Goal: Information Seeking & Learning: Understand process/instructions

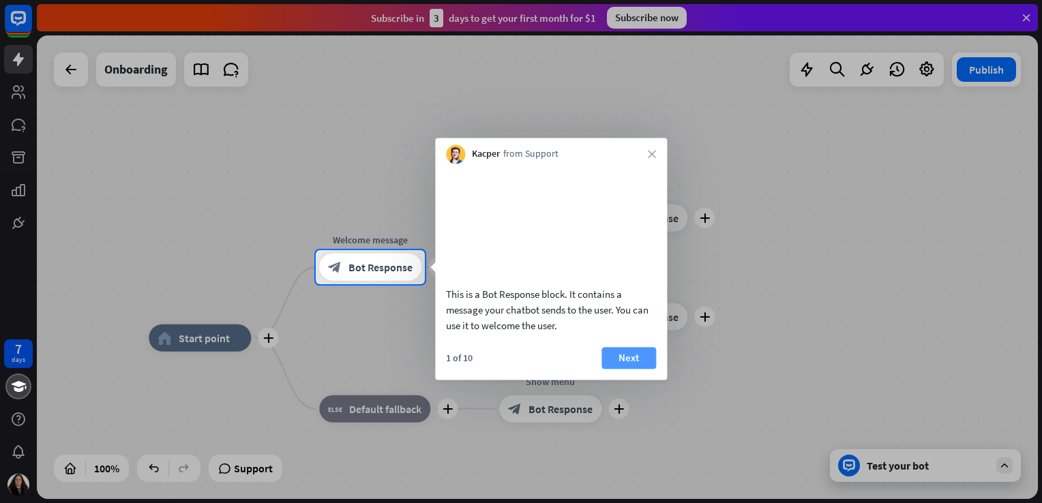
click at [611, 369] on button "Next" at bounding box center [628, 358] width 55 height 22
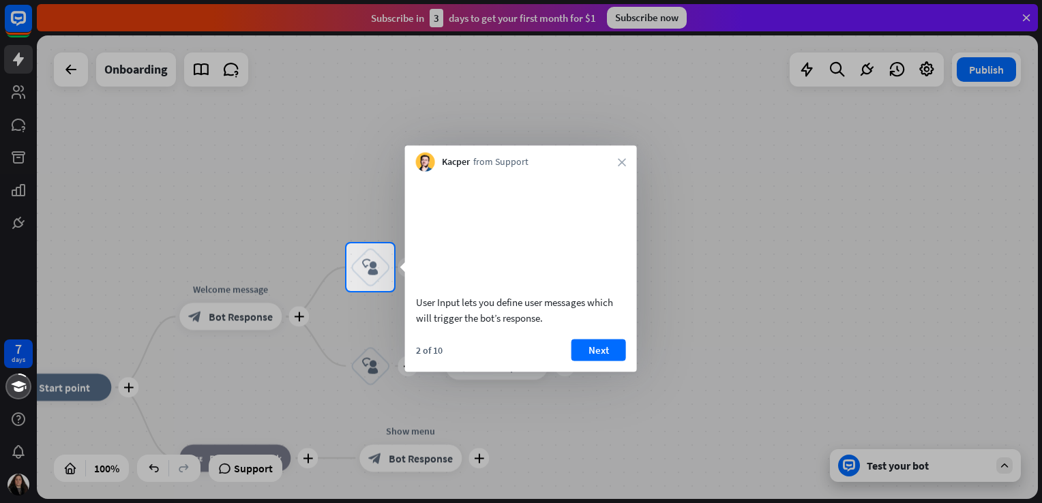
click at [611, 361] on button "Next" at bounding box center [598, 350] width 55 height 22
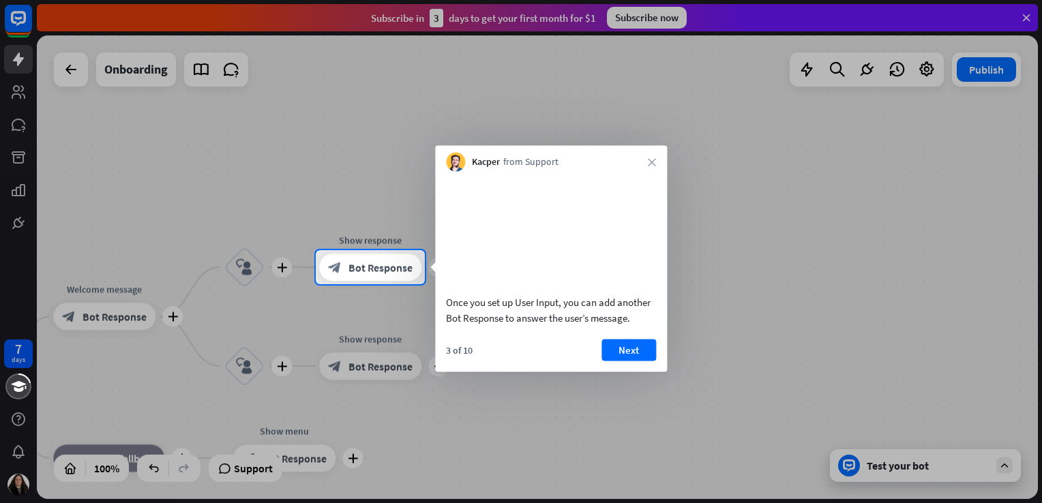
click at [611, 361] on button "Next" at bounding box center [628, 350] width 55 height 22
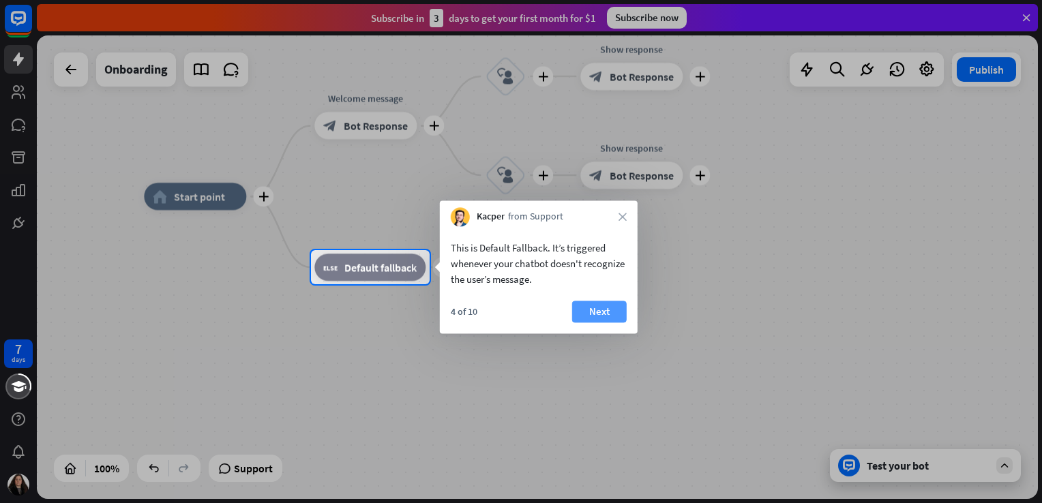
click at [592, 318] on button "Next" at bounding box center [599, 312] width 55 height 22
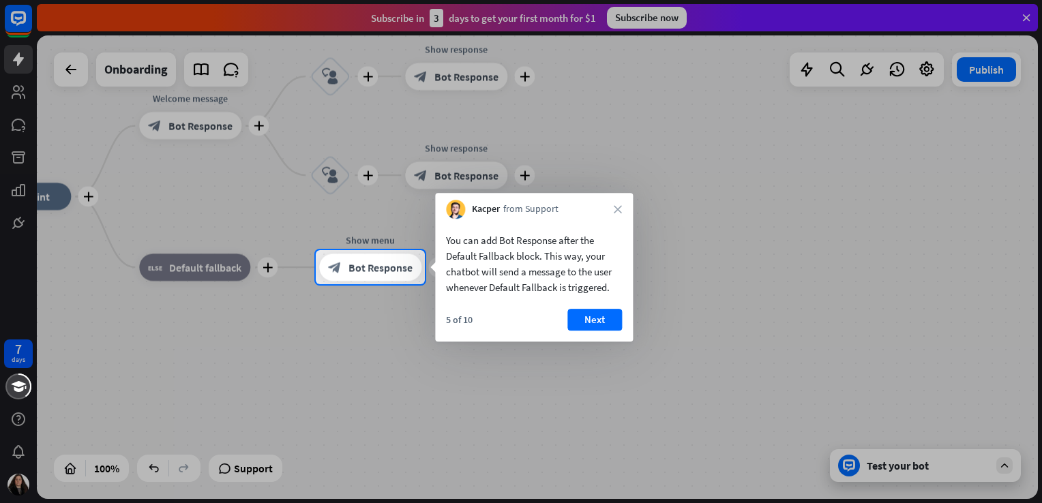
click at [592, 318] on button "Next" at bounding box center [594, 320] width 55 height 22
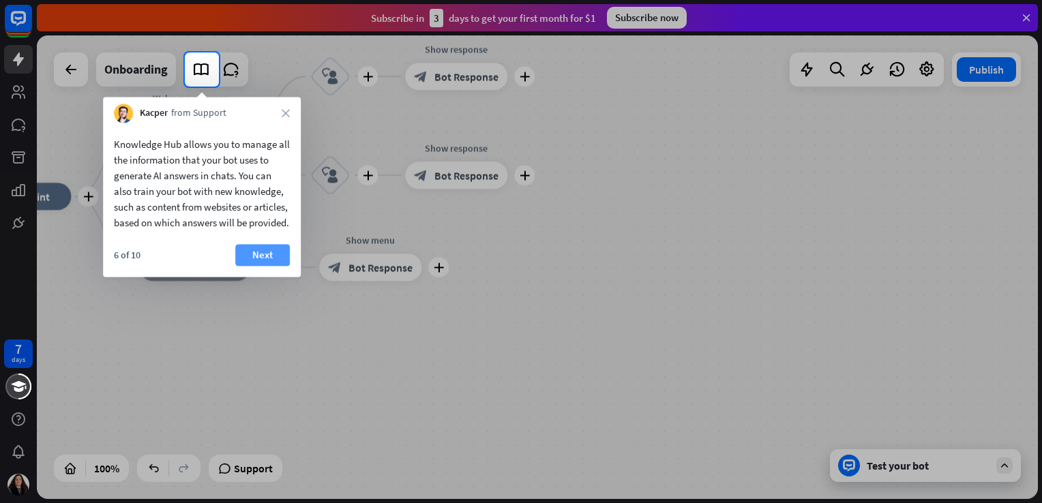
click at [262, 266] on button "Next" at bounding box center [262, 255] width 55 height 22
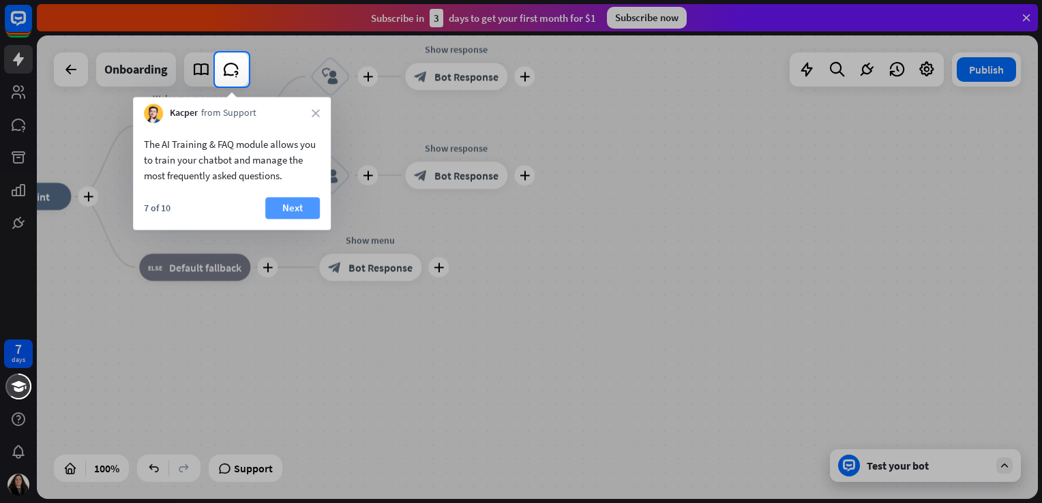
click at [289, 200] on button "Next" at bounding box center [292, 208] width 55 height 22
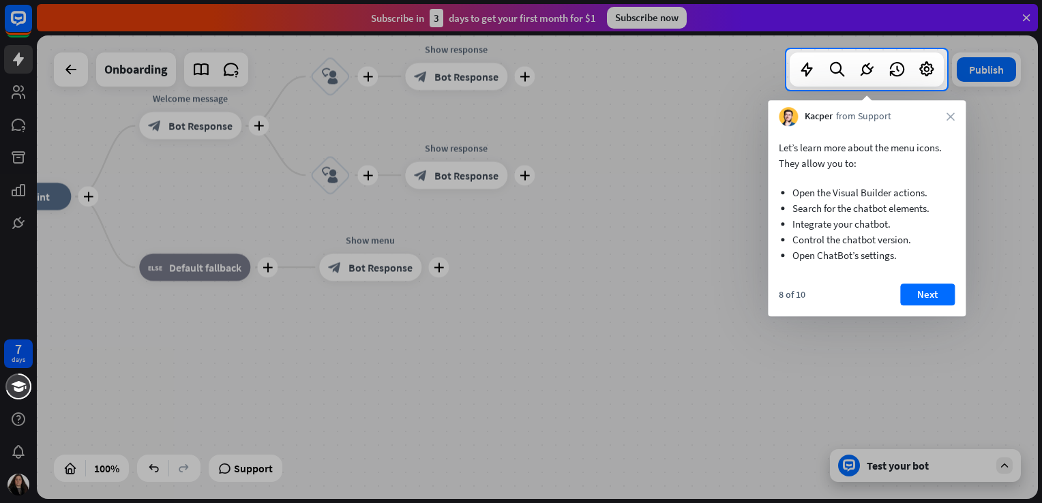
click at [931, 306] on div "8 of 10 Next" at bounding box center [867, 300] width 198 height 33
click at [928, 296] on button "Next" at bounding box center [927, 295] width 55 height 22
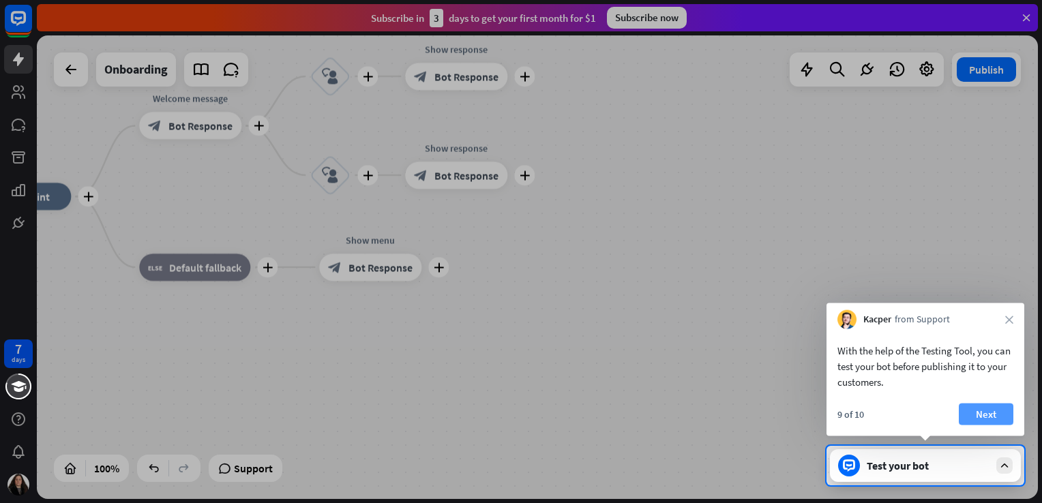
click at [984, 408] on button "Next" at bounding box center [985, 415] width 55 height 22
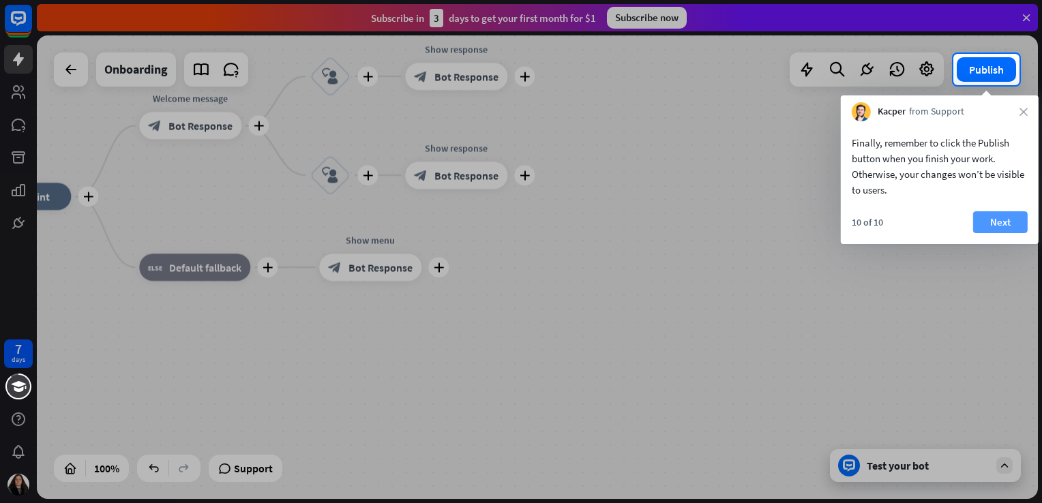
click at [993, 222] on button "Next" at bounding box center [1000, 222] width 55 height 22
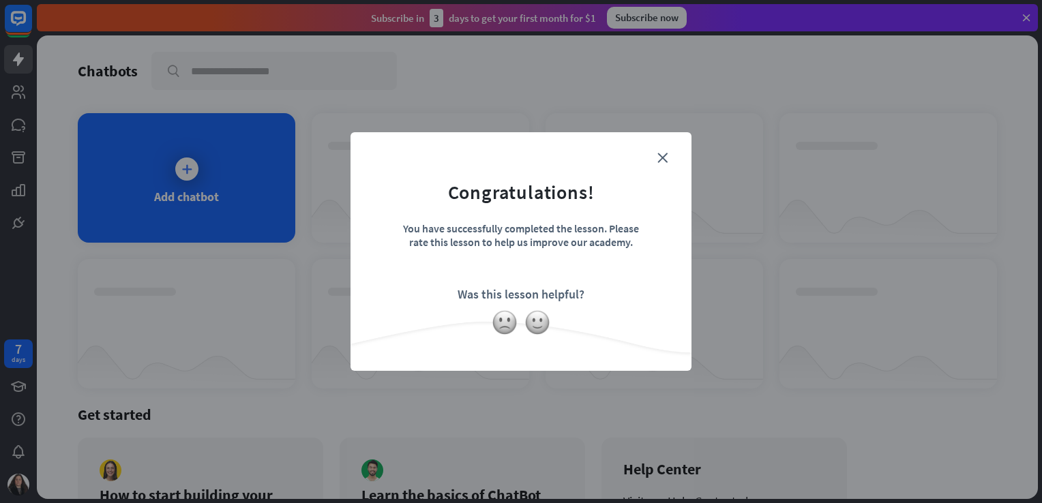
click at [671, 164] on form "Congratulations! You have successfully completed the lesson. Please rate this l…" at bounding box center [520, 230] width 307 height 163
click at [659, 160] on icon "close" at bounding box center [662, 158] width 10 height 10
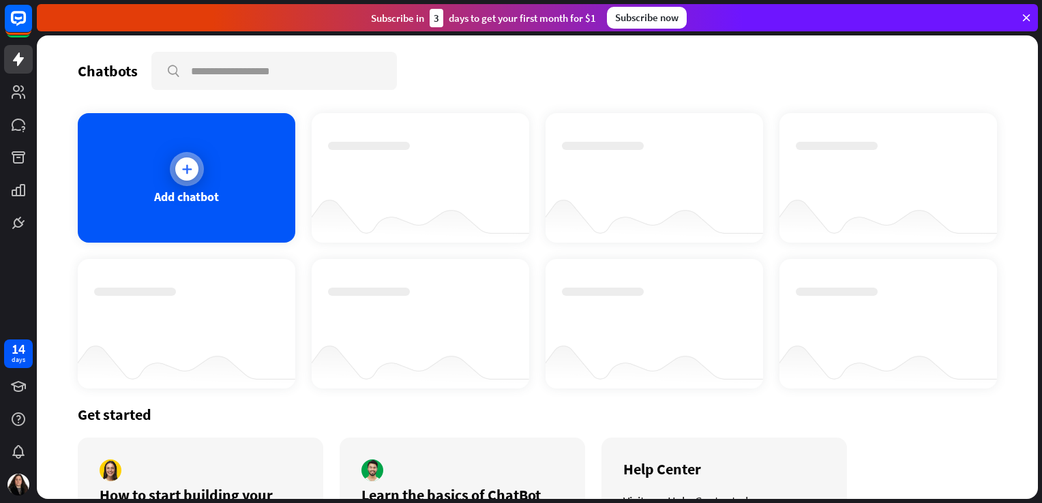
click at [190, 172] on icon at bounding box center [187, 169] width 14 height 14
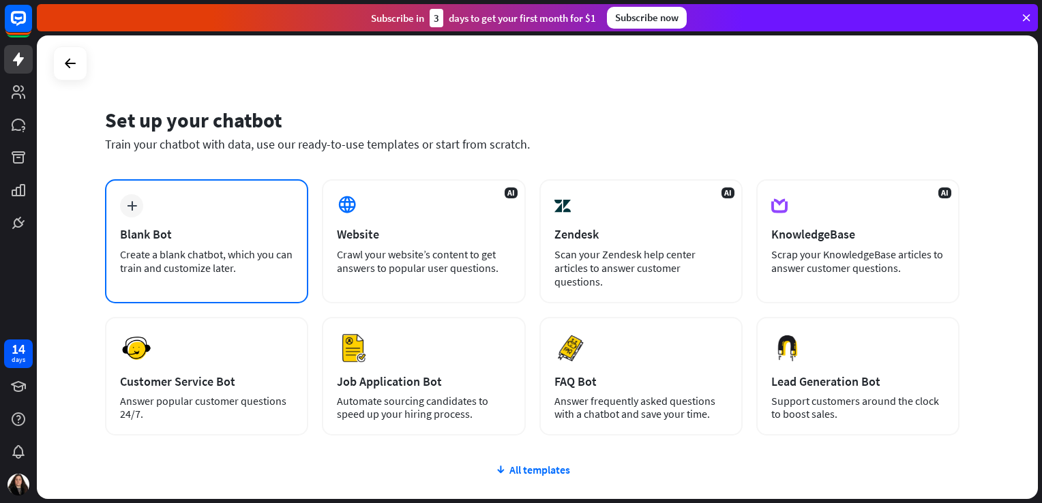
click at [131, 212] on div "plus" at bounding box center [131, 205] width 23 height 23
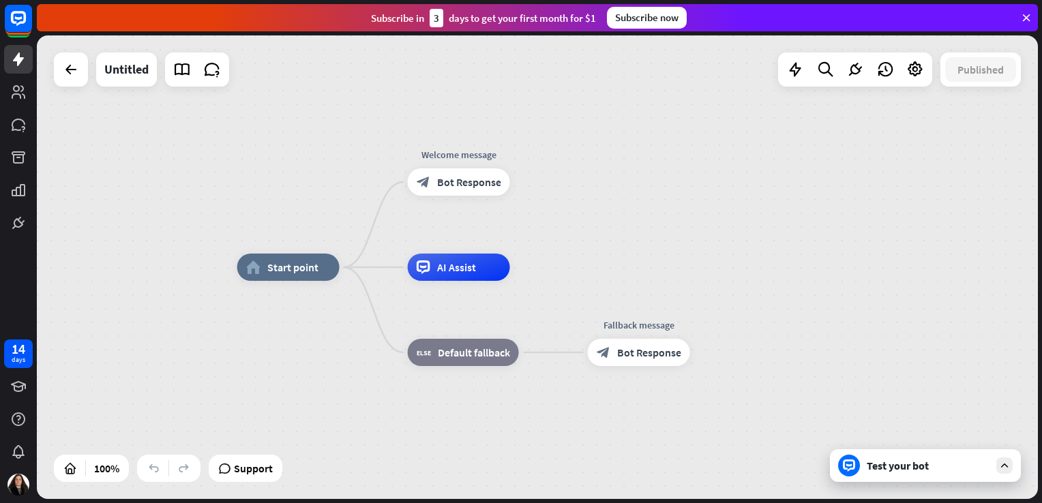
click at [892, 471] on div "Test your bot" at bounding box center [927, 466] width 123 height 14
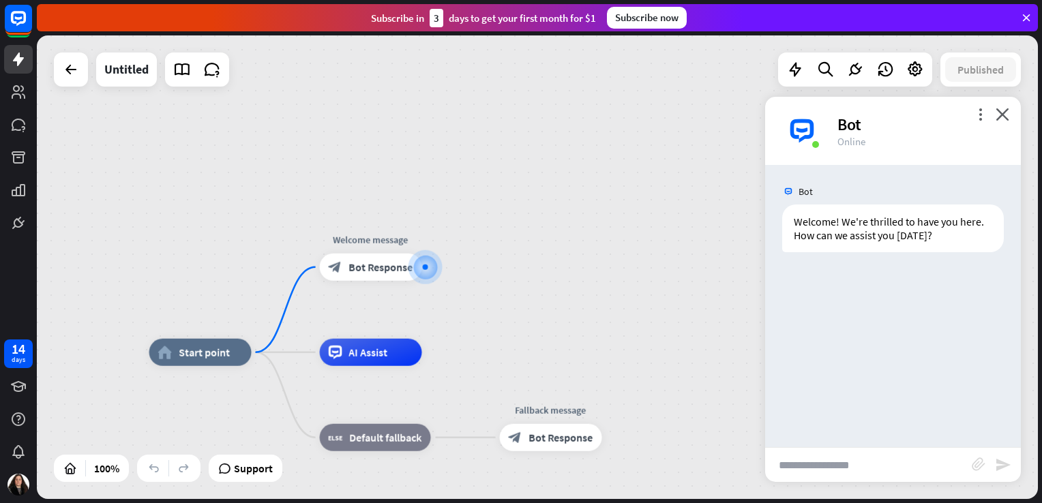
click at [795, 466] on input "text" at bounding box center [868, 465] width 207 height 34
type input "**********"
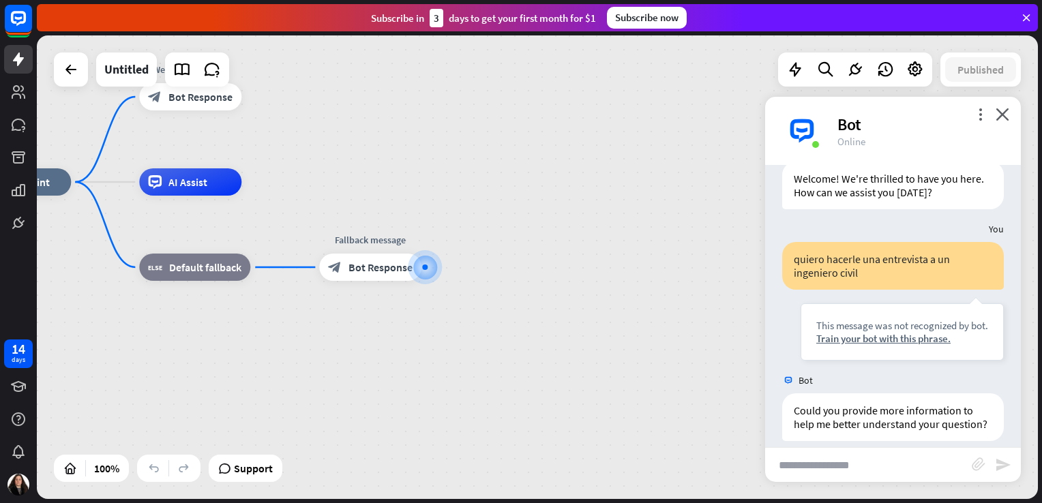
scroll to position [70, 0]
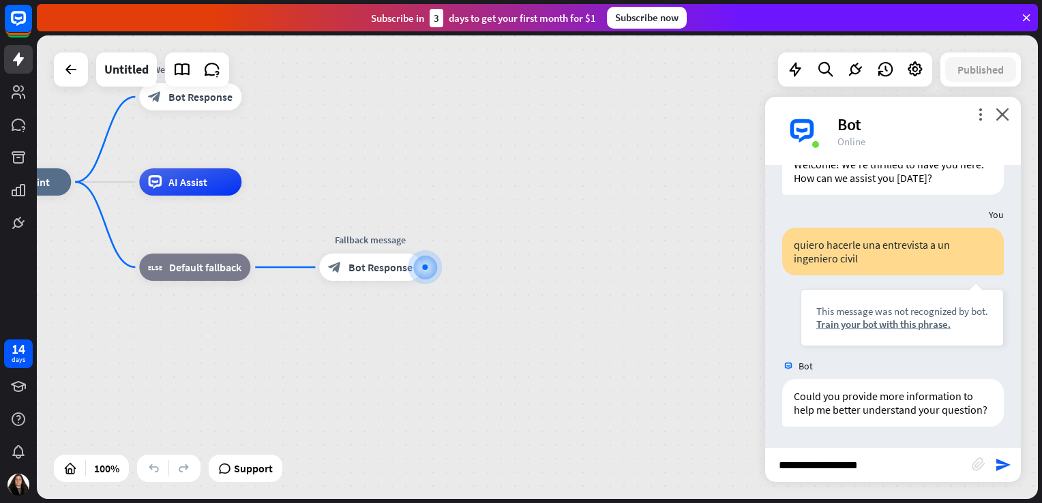
type input "**********"
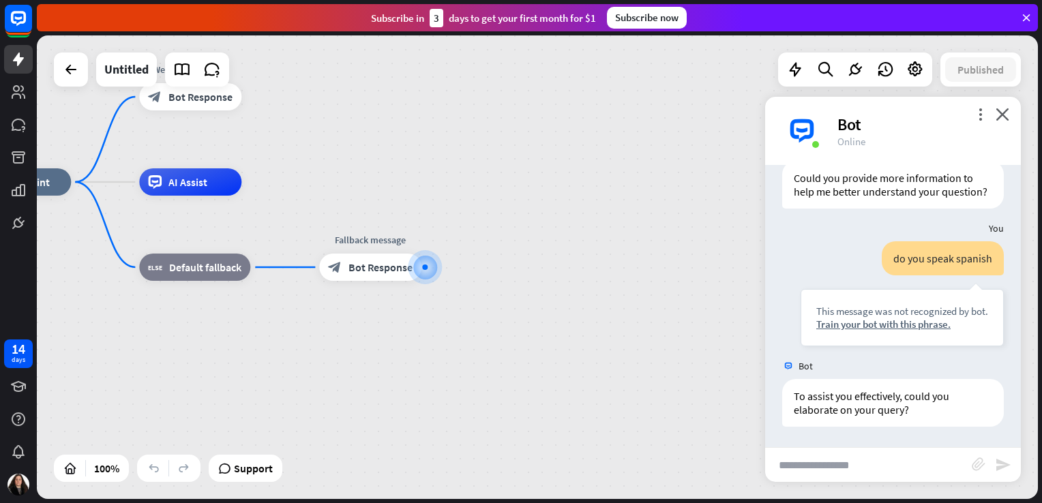
scroll to position [288, 0]
click at [899, 325] on div "Train your bot with this phrase." at bounding box center [902, 324] width 172 height 13
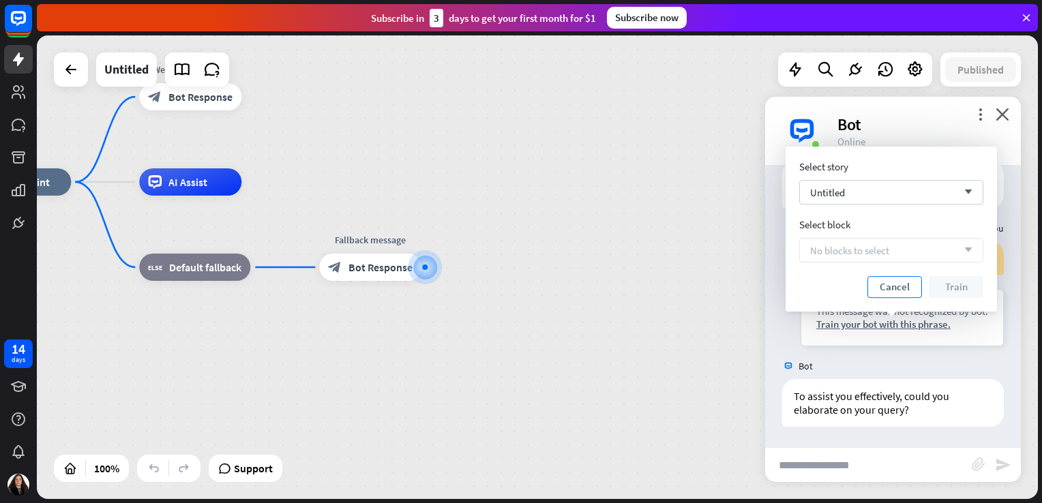
click at [890, 285] on button "Cancel" at bounding box center [894, 287] width 55 height 22
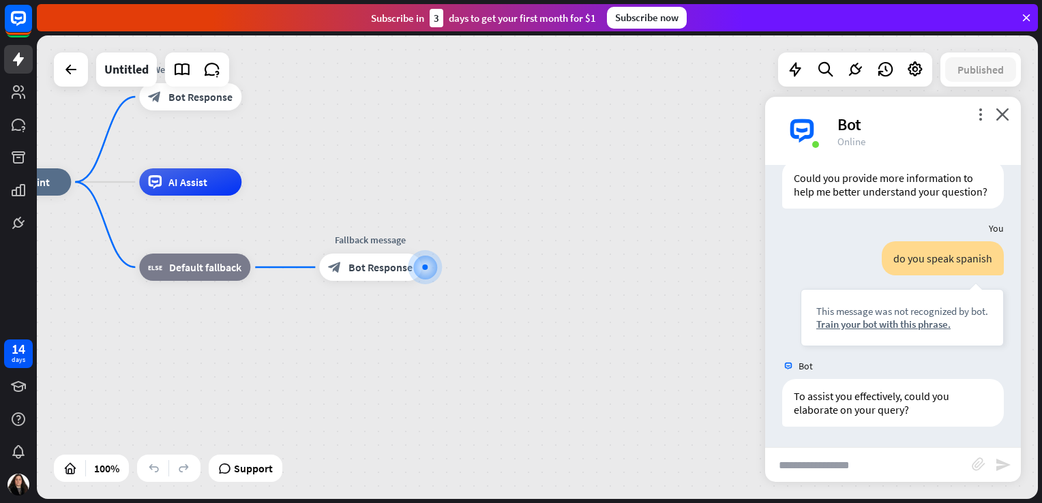
click at [995, 116] on div "Bot" at bounding box center [920, 124] width 167 height 21
click at [1002, 115] on icon "close" at bounding box center [1002, 114] width 14 height 13
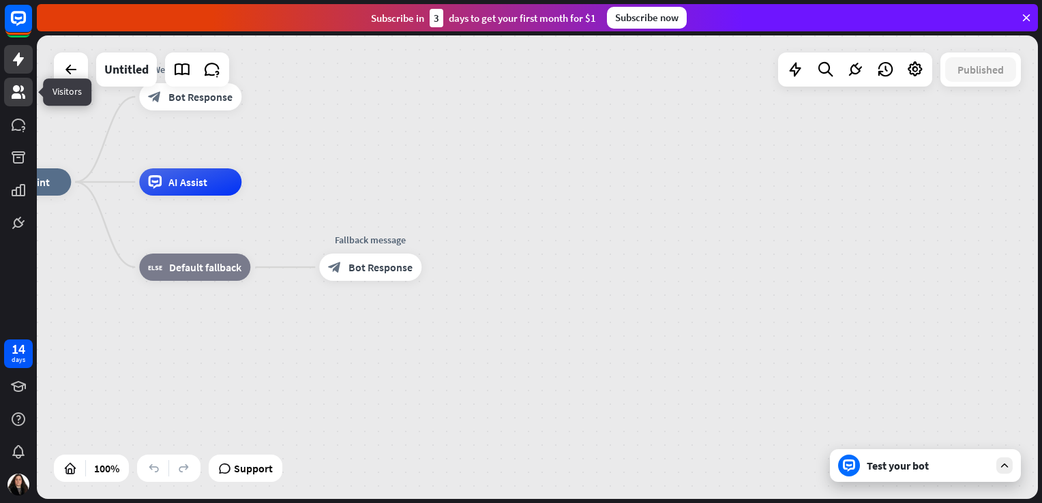
click at [18, 100] on icon at bounding box center [18, 92] width 16 height 16
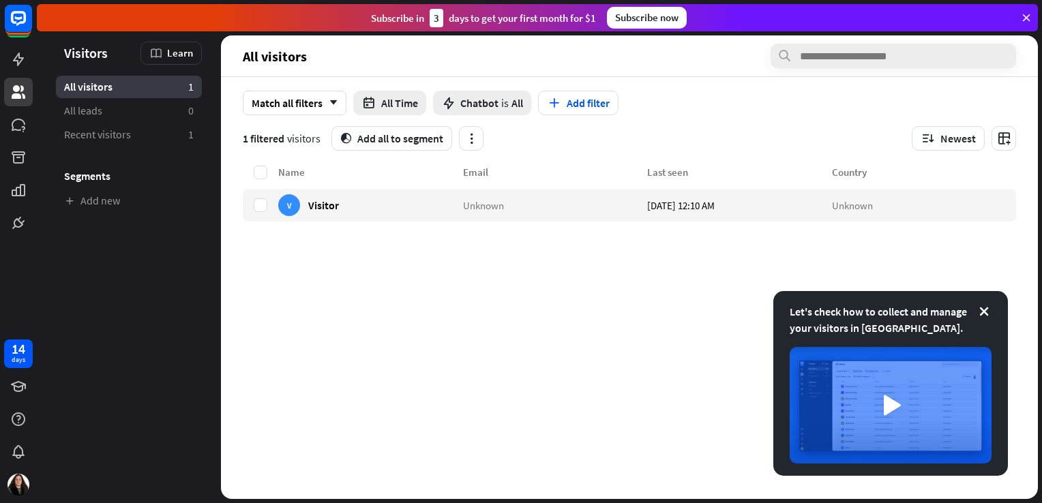
click at [1022, 14] on icon at bounding box center [1026, 18] width 12 height 12
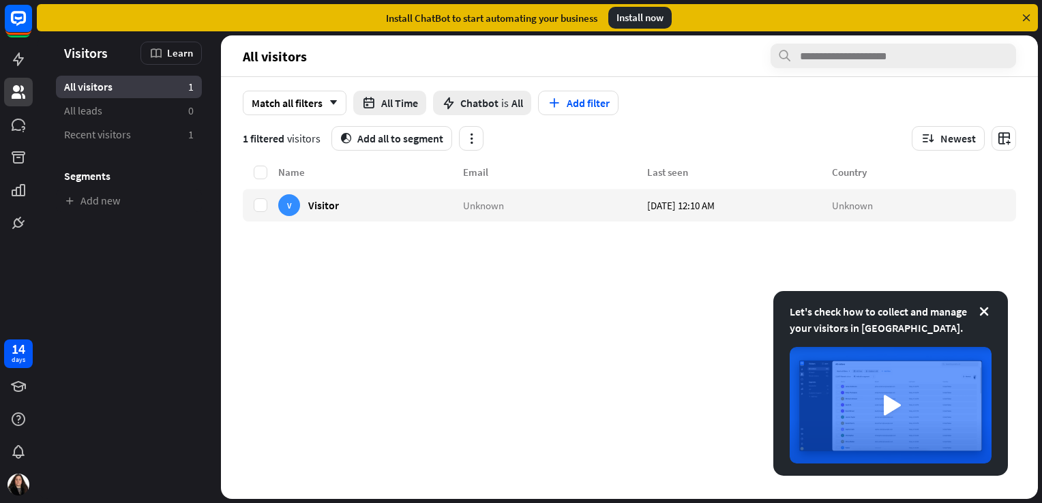
click at [1022, 14] on icon at bounding box center [1026, 18] width 12 height 12
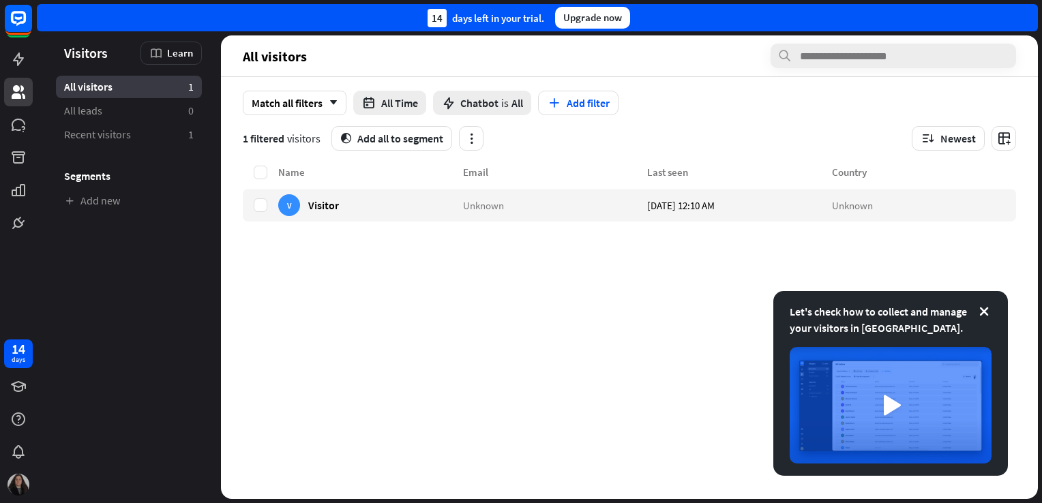
click at [25, 483] on img at bounding box center [18, 485] width 22 height 22
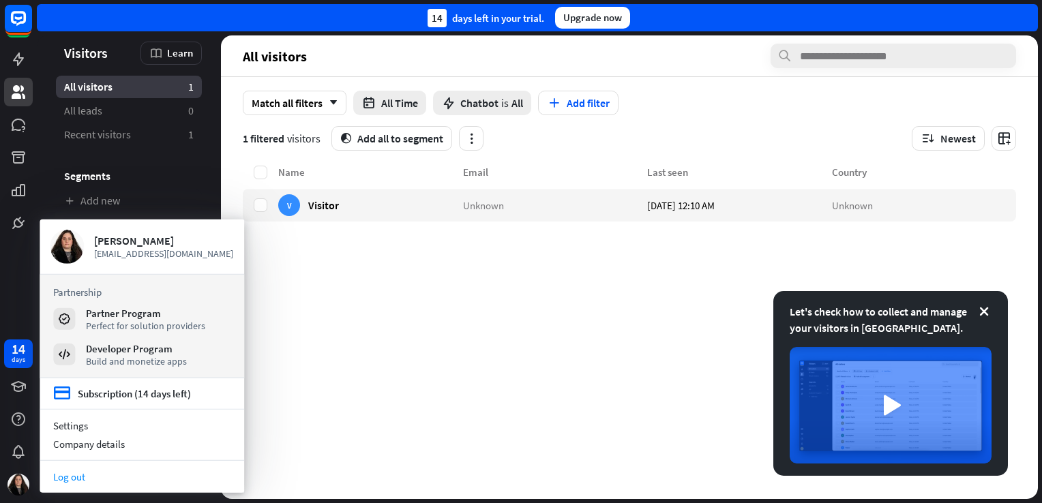
click at [79, 479] on link "Log out" at bounding box center [142, 477] width 204 height 18
